Goal: Check status

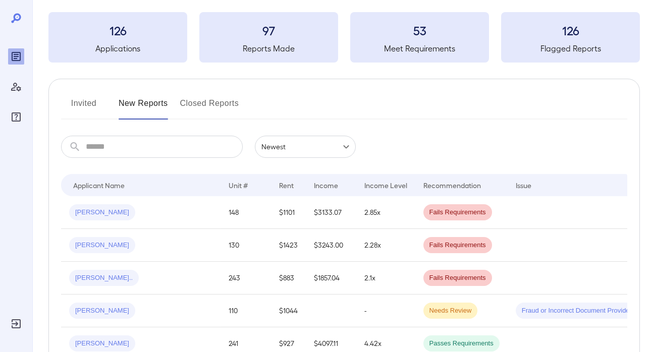
scroll to position [76, 0]
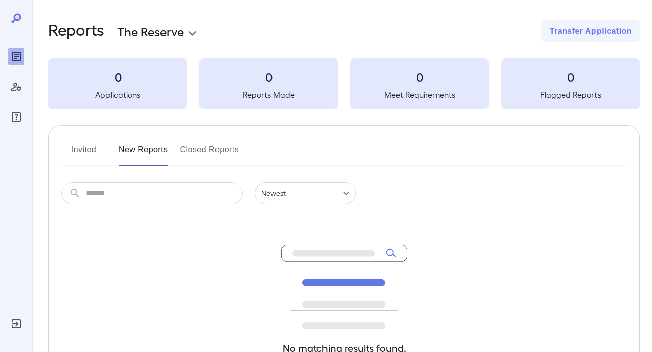
scroll to position [75, 0]
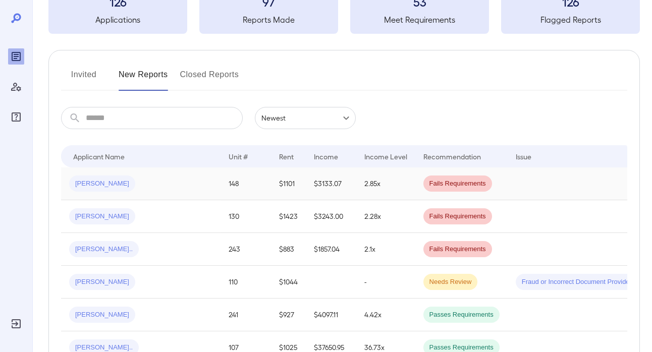
click at [129, 183] on div "JOSEPH M..." at bounding box center [140, 184] width 143 height 16
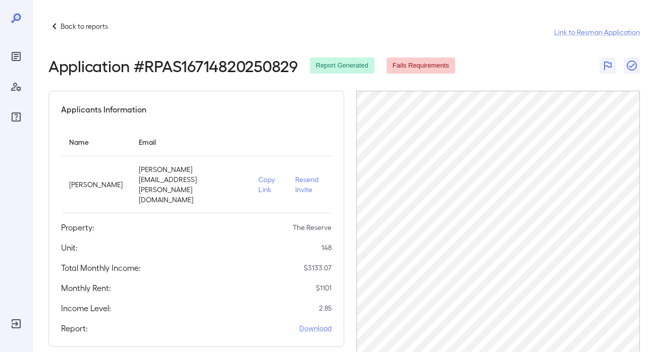
scroll to position [0, 241]
